Goal: Ask a question: Seek information or help from site administrators or community

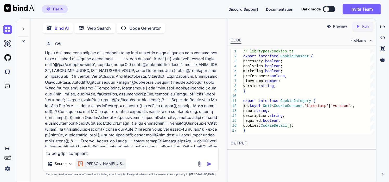
scroll to position [12842, 0]
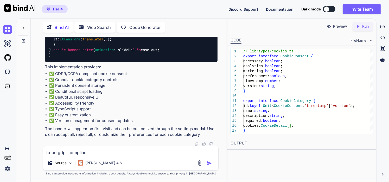
drag, startPoint x: 91, startPoint y: 151, endPoint x: 36, endPoint y: 152, distance: 54.2
click at [36, 152] on div "You Bind AI Looking at your code, the issue appears to be in the getEmployeeAct…" at bounding box center [131, 109] width 192 height 145
type textarea "x"
type textarea "w"
type textarea "x"
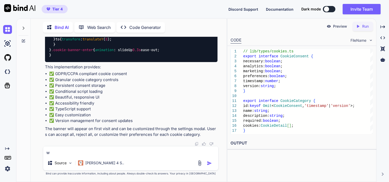
type textarea "wg"
type textarea "x"
type textarea "wga"
type textarea "x"
type textarea "wg"
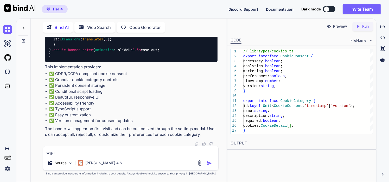
type textarea "x"
type textarea "w"
type textarea "x"
type textarea "w"
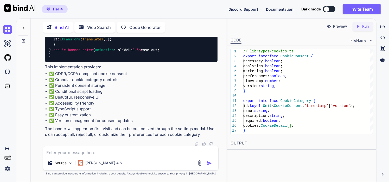
type textarea "x"
type textarea "wa"
type textarea "x"
type textarea "wah"
type textarea "x"
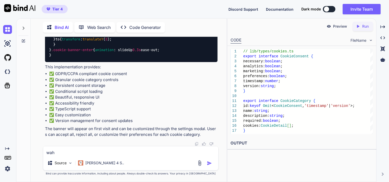
type textarea "waht"
type textarea "x"
type textarea "waht"
type textarea "x"
type textarea "waht o"
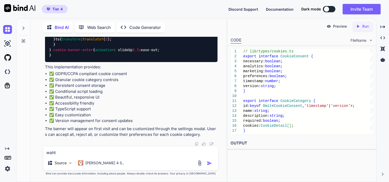
type textarea "x"
type textarea "waht ot"
type textarea "x"
type textarea "waht oth"
type textarea "x"
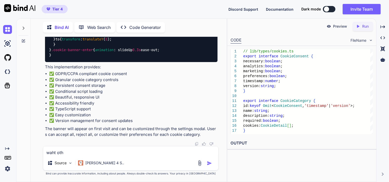
type textarea "waht othe"
type textarea "x"
type textarea "waht other"
type textarea "x"
type textarea "waht other"
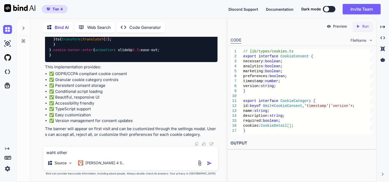
type textarea "x"
type textarea "waht other f"
type textarea "x"
type textarea "waht other fe"
type textarea "x"
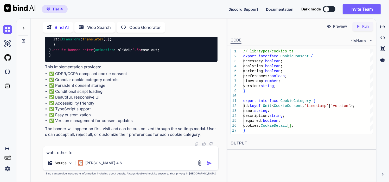
type textarea "waht other fea"
type textarea "x"
type textarea "waht other feat"
type textarea "x"
type textarea "waht other featu"
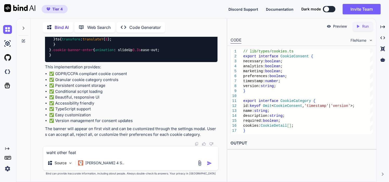
type textarea "x"
type textarea "waht other featur"
type textarea "x"
type textarea "waht other feature"
type textarea "x"
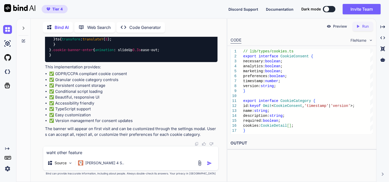
type textarea "waht other feature"
type textarea "x"
type textarea "waht other feature"
type textarea "x"
type textarea "waht other features"
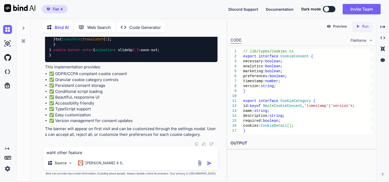
type textarea "x"
type textarea "waht other features"
type textarea "x"
type textarea "waht other features s"
type textarea "x"
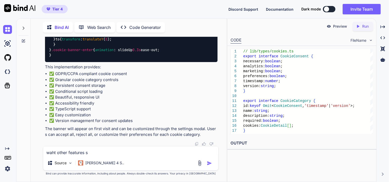
type textarea "waht other features sh"
type textarea "x"
type textarea "waht other features sho"
type textarea "x"
type textarea "waht other features shou"
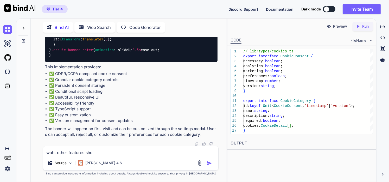
type textarea "x"
type textarea "waht other features shoul"
type textarea "x"
type textarea "waht other features should"
type textarea "x"
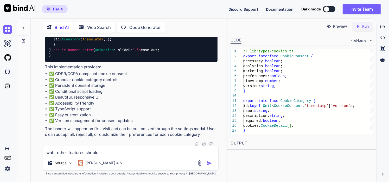
type textarea "waht other features should"
type textarea "x"
type textarea "waht other features should i"
type textarea "x"
type textarea "waht other features should ia"
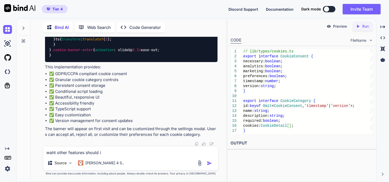
type textarea "x"
type textarea "waht other features should iad"
type textarea "x"
type textarea "waht other features should iadd"
type textarea "x"
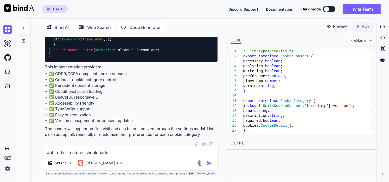
type textarea "waht other features should iadd"
type textarea "x"
type textarea "waht other features should iadd t"
type textarea "x"
type textarea "waht other features should iadd to"
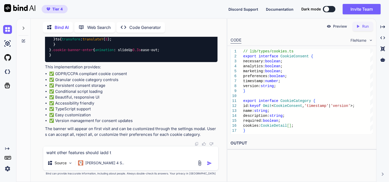
type textarea "x"
type textarea "waht other features should iadd to"
type textarea "x"
type textarea "waht other features should iadd to m"
type textarea "x"
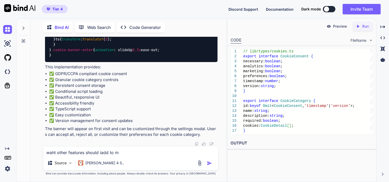
type textarea "waht other features should iadd to my"
type textarea "x"
type textarea "waht other features should iadd to my"
type textarea "x"
type textarea "waht other features should iadd to my a"
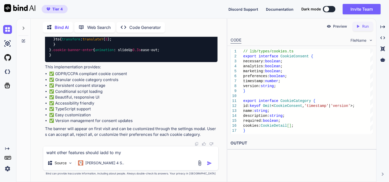
type textarea "x"
type textarea "waht other features should iadd to my ap"
type textarea "x"
type textarea "waht other features should iadd to my app"
type textarea "x"
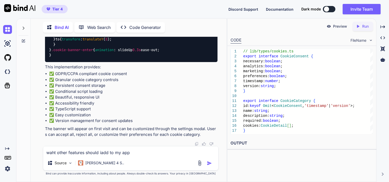
type textarea "waht other features should iadd to my app"
type textarea "x"
type textarea "waht other features should iadd to my app r"
type textarea "x"
type textarea "waht other features should iadd to my app re"
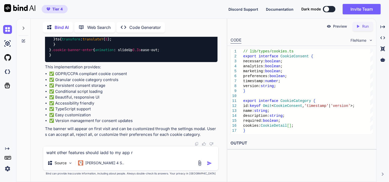
type textarea "x"
type textarea "waht other features should iadd to my app rel"
type textarea "x"
type textarea "waht other features should iadd to my app [MEDICAL_DATA]"
type textarea "x"
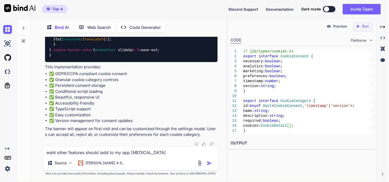
type textarea "waht other features should iadd to my app relay"
type textarea "x"
type textarea "waht other features should iadd to my app [MEDICAL_DATA]"
type textarea "x"
type textarea "waht other features should iadd to my app relat"
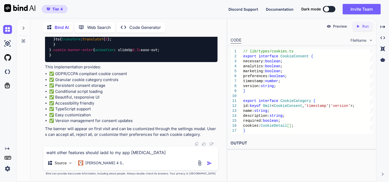
type textarea "x"
type textarea "waht other features should iadd to my app relate"
type textarea "x"
type textarea "waht other features should iadd to my app related"
type textarea "x"
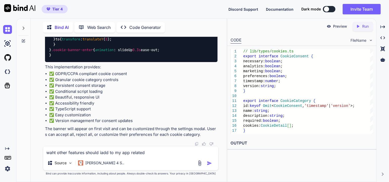
type textarea "waht other features should iadd to my app related"
type textarea "x"
type textarea "waht other features should iadd to my app related t"
type textarea "x"
type textarea "waht other features should iadd to my app related to"
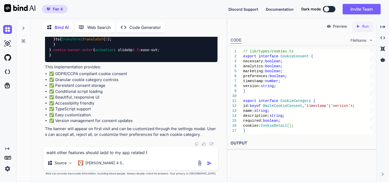
type textarea "x"
type textarea "waht other features should iadd to my app related to"
type textarea "x"
type textarea "waht other features should iadd to my app related to w"
type textarea "x"
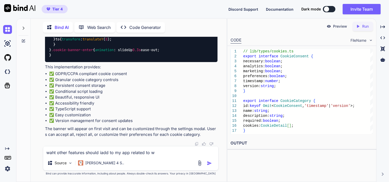
type textarea "waht other features should iadd to my app related to wa"
type textarea "x"
type textarea "waht other features should iadd to my app related to war"
type textarea "x"
type textarea "waht other features should iadd to my app related to warh"
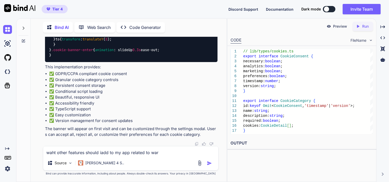
type textarea "x"
type textarea "waht other features should iadd to my app related to warho"
type textarea "x"
type textarea "waht other features should iadd to my app related to warhou"
type textarea "x"
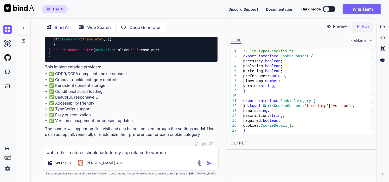
type textarea "waht other features should iadd to my app related to warhous"
type textarea "x"
type textarea "waht other features should iadd to my app related to warhouse"
type textarea "x"
type textarea "waht other features should iadd to my app related to warhouse"
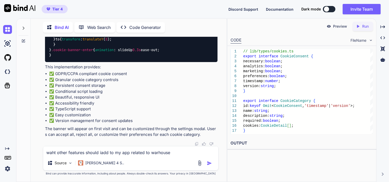
type textarea "x"
type textarea "waht other features should iadd to my app related to warhouse s"
type textarea "x"
type textarea "waht other features should iadd to my app related to warhouse sa"
type textarea "x"
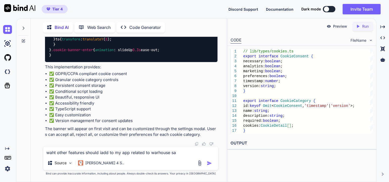
type textarea "waht other features should iadd to my app related to warhouse saf"
type textarea "x"
type textarea "waht other features should iadd to my app related to warhouse safe"
type textarea "x"
type textarea "waht other features should iadd to my app related to warhouse [PERSON_NAME]"
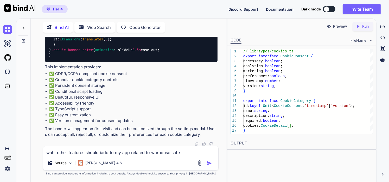
type textarea "x"
type textarea "waht other features should iadd to my app related to warhouse safety"
type textarea "x"
type textarea "waht other features should iadd to my app related to warehouse safety"
type textarea "x"
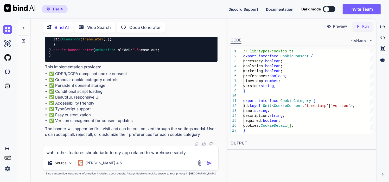
click at [101, 152] on textarea "waht other features should iadd to my app related to warehouse safety" at bounding box center [131, 150] width 176 height 9
click at [48, 150] on textarea "waht other features should i add to my app related to warehouse safety" at bounding box center [131, 150] width 176 height 9
click at [186, 153] on textarea "what other features should i add to my app related to warehouse safety" at bounding box center [131, 150] width 176 height 9
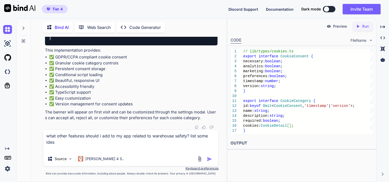
click at [52, 143] on textarea "what other features should i add to my app related to warehouse safety? list so…" at bounding box center [131, 140] width 176 height 22
type textarea "what other features should i add to my app related to warehouse safety? list so…"
click at [209, 160] on img "button" at bounding box center [209, 158] width 5 height 5
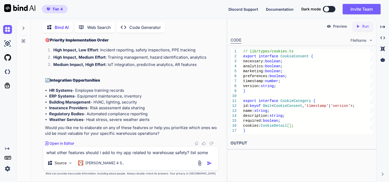
scroll to position [13673, 0]
drag, startPoint x: 165, startPoint y: 107, endPoint x: 77, endPoint y: 108, distance: 87.5
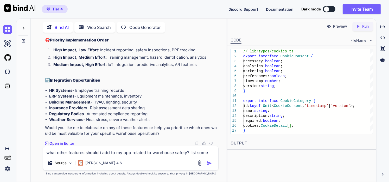
drag, startPoint x: 167, startPoint y: 107, endPoint x: 50, endPoint y: 105, distance: 116.9
copy li "Fire Extinguisher Inspections - Monthly checks with QR codes"
click at [140, 148] on textarea "what other features should i add to my app related to warehouse safety? list so…" at bounding box center [131, 150] width 176 height 9
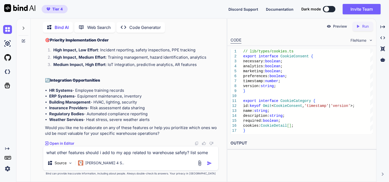
click at [115, 154] on textarea "what other features should i add to my app related to warehouse safety? list so…" at bounding box center [131, 150] width 176 height 9
paste textarea "Fire Extinguisher Inspections - Monthly checks with QR codes"
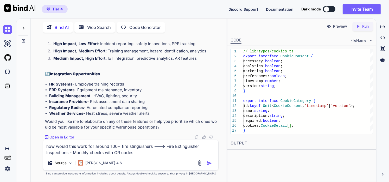
drag, startPoint x: 134, startPoint y: 147, endPoint x: 105, endPoint y: 152, distance: 30.1
click at [105, 152] on textarea "how would this work for around 100+ fire stinguishers ---> Fire Extinguisher In…" at bounding box center [131, 148] width 176 height 16
click at [130, 147] on textarea "how would this work for around 100+ fire stinguishers ---> Fire Extinguisher In…" at bounding box center [131, 148] width 176 height 16
click at [164, 153] on textarea "how would this work for around 100+ fire extinguishers ---> Fire Extinguisher I…" at bounding box center [131, 148] width 176 height 16
type textarea "how would this work for around 100+ fire extinguishers ---> Fire Extinguisher I…"
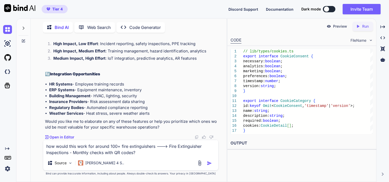
click at [212, 162] on button "button" at bounding box center [210, 162] width 7 height 5
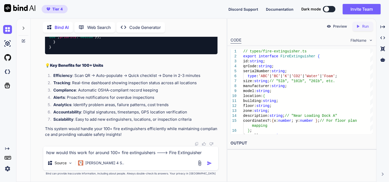
scroll to position [18739, 0]
click at [114, 151] on textarea "how would this work for around 100+ fire extinguishers ---> Fire Extinguisher I…" at bounding box center [131, 150] width 176 height 9
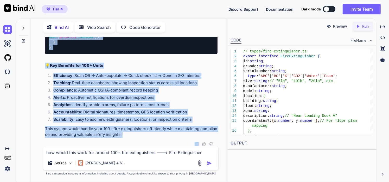
drag, startPoint x: 44, startPoint y: 56, endPoint x: 127, endPoint y: 143, distance: 120.5
click at [127, 143] on div "You Bind AI Looking at your code, the issue appears to be in the getEmployeeAct…" at bounding box center [131, 91] width 175 height 109
copy div "Lore'i dol s ametconsectet Adip Elitseddoeiu Temporinci utlabo etdol magn ali 3…"
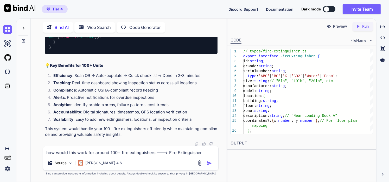
click at [126, 153] on textarea "how would this work for around 100+ fire extinguishers ---> Fire Extinguisher I…" at bounding box center [131, 150] width 176 height 9
paste textarea "875-38-71L74:40:20I [dol] SIT /ametconse/adip-elitseddoeius 474 te 666in 9392-9…"
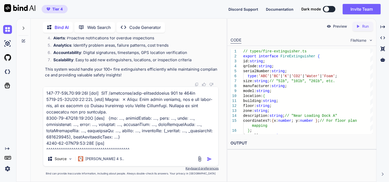
scroll to position [619, 0]
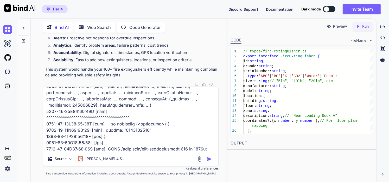
type textarea "875-38-71L74:40:20I [dol] SIT /ametconse/adip-elitseddoeius 474 te 666in 9392-9…"
click at [209, 160] on img "button" at bounding box center [209, 158] width 5 height 5
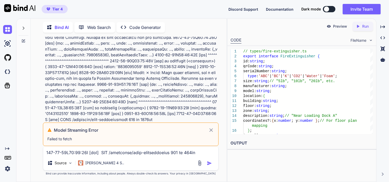
scroll to position [19161, 0]
click at [214, 129] on icon at bounding box center [211, 130] width 6 height 6
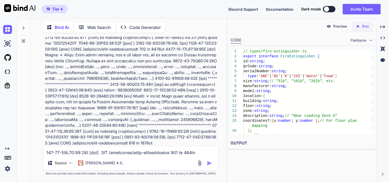
scroll to position [19138, 0]
click at [126, 154] on textarea at bounding box center [131, 150] width 176 height 9
paste textarea "875-38-71L74:40:20I [dol] SIT /ametconse/adip-elitseddoeius 474 te 666in 9392-9…"
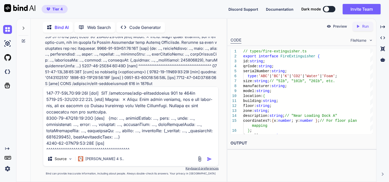
scroll to position [619, 0]
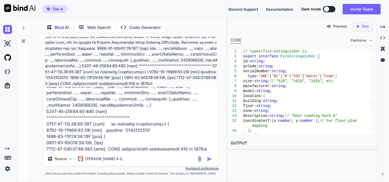
type textarea "875-38-71L74:40:20I [dol] SIT /ametconse/adip-elitseddoeius 474 te 666in 9392-9…"
click at [211, 160] on img "button" at bounding box center [209, 158] width 5 height 5
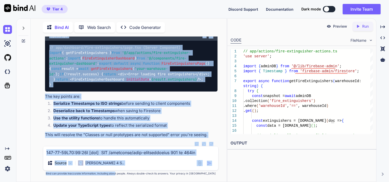
scroll to position [21228, 0]
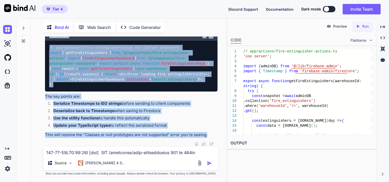
drag, startPoint x: 45, startPoint y: 67, endPoint x: 209, endPoint y: 136, distance: 178.6
click at [209, 136] on div "You Bind AI Looking at your code, the issue appears to be in the getEmployeeAct…" at bounding box center [131, 91] width 175 height 109
copy div "This error occurs because you're trying to pass Firestore Timestamp objects (wh…"
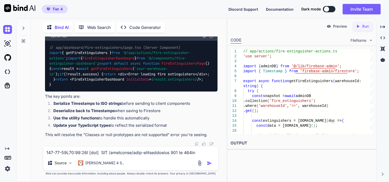
click at [126, 148] on textarea at bounding box center [131, 150] width 176 height 9
paste textarea "This error occurs because you're trying to pass Firestore Timestamp objects (wh…"
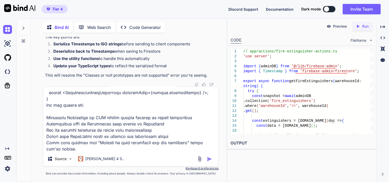
type textarea "This error occurs because you're trying to pass Firestore Timestamp objects (wh…"
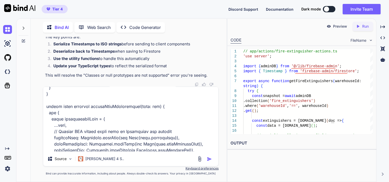
scroll to position [0, 0]
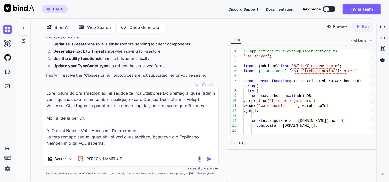
drag, startPoint x: 61, startPoint y: 150, endPoint x: 39, endPoint y: 34, distance: 117.9
click at [39, 34] on div "Bind AI Web Search Created with Pixso. Code Generator You Bind AI Looking at yo…" at bounding box center [129, 101] width 196 height 162
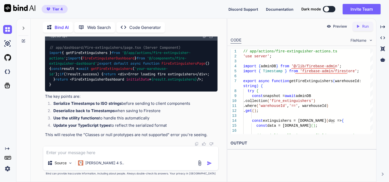
paste textarea "9899-83-12L21:95:04I [dol] SIT /ametconse/adip-elitseddoeius?temporincIdi=40045…"
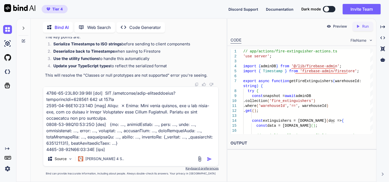
scroll to position [857, 0]
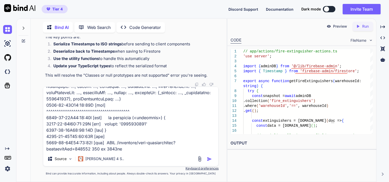
type textarea "9899-83-12L21:95:04I [dol] SIT /ametconse/adip-elitseddoeius?temporincIdi=40045…"
click at [211, 159] on img "button" at bounding box center [209, 158] width 5 height 5
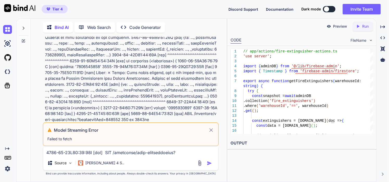
scroll to position [19647, 0]
click at [210, 129] on icon at bounding box center [211, 129] width 3 height 3
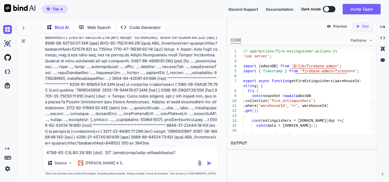
click at [161, 160] on div "Source Claude 4 S.." at bounding box center [131, 164] width 176 height 12
click at [150, 153] on textarea at bounding box center [131, 150] width 176 height 9
paste textarea "9899-83-12L21:95:04I [dol] SIT /ametconse/adip-elitseddoeius?temporincIdi=40045…"
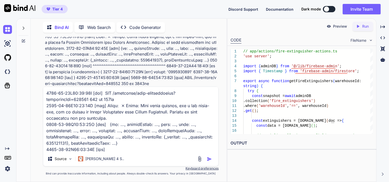
scroll to position [857, 0]
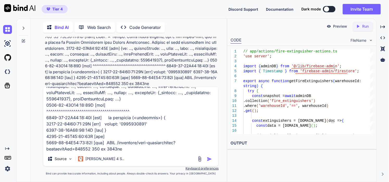
type textarea "9899-83-12L21:95:04I [dol] SIT /ametconse/adip-elitseddoeius?temporincIdi=40045…"
click at [208, 161] on img "button" at bounding box center [209, 158] width 5 height 5
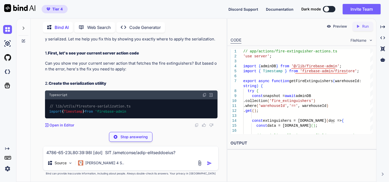
scroll to position [22358, 0]
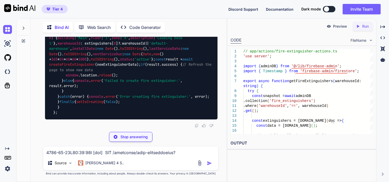
click at [89, 148] on textarea at bounding box center [131, 150] width 176 height 9
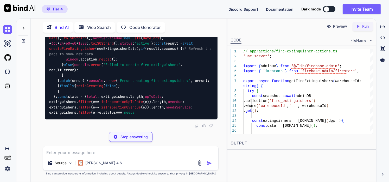
paste textarea "import type { UserRole, PositionType, SafetyProcedureIconName, ForkliftCertific…"
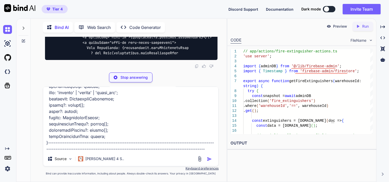
scroll to position [1669, 0]
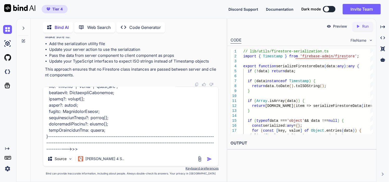
click at [105, 147] on textarea at bounding box center [131, 119] width 176 height 65
paste textarea "'use server'; import { z } from 'zod'; import { adminDB } from '@/lib/firebase-…"
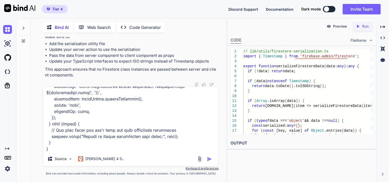
type textarea "import type { UserRole, PositionType, SafetyProcedureIconName, ForkliftCertific…"
click at [209, 159] on img "button" at bounding box center [209, 158] width 5 height 5
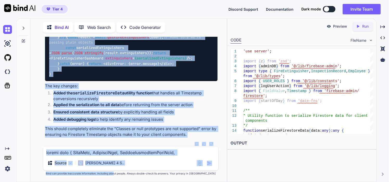
scroll to position [27325, 0]
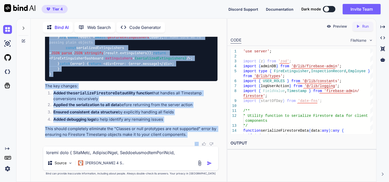
drag, startPoint x: 44, startPoint y: 51, endPoint x: 187, endPoint y: 140, distance: 168.2
click at [187, 140] on div "You Bind AI Looking at your code, the issue appears to be in the getEmployeeAct…" at bounding box center [131, 91] width 175 height 109
copy div "Looking at your code, the issue is that you're still passing Firestore Timestam…"
